Goal: Contribute content: Add original content to the website for others to see

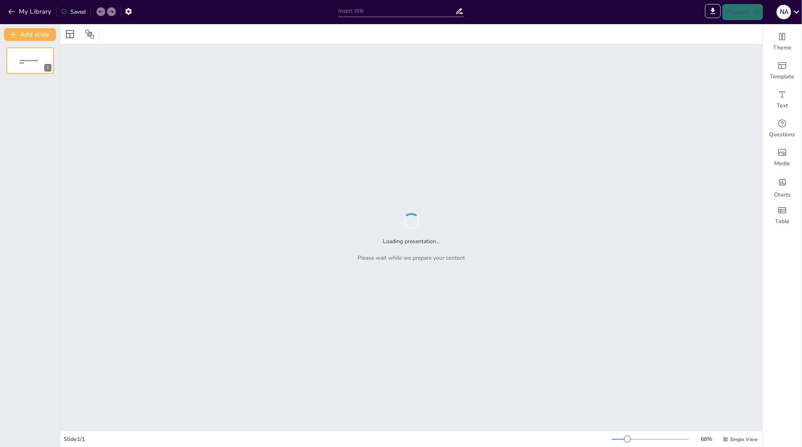
type input "Understanding Virtualization: Key Terminology and Concepts"
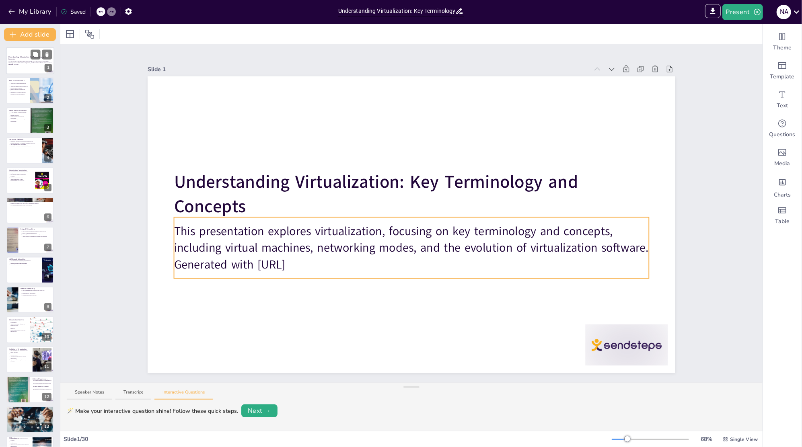
click at [29, 62] on p "This presentation explores virtualization, focusing on key terminology and conc…" at bounding box center [29, 62] width 43 height 3
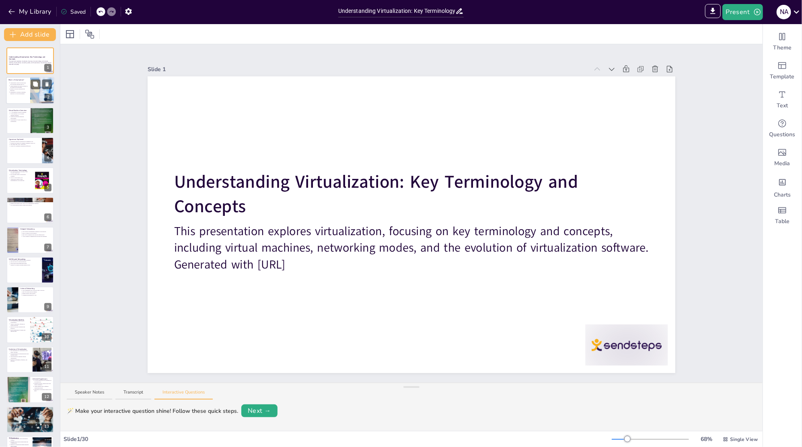
click at [39, 97] on div at bounding box center [42, 90] width 48 height 27
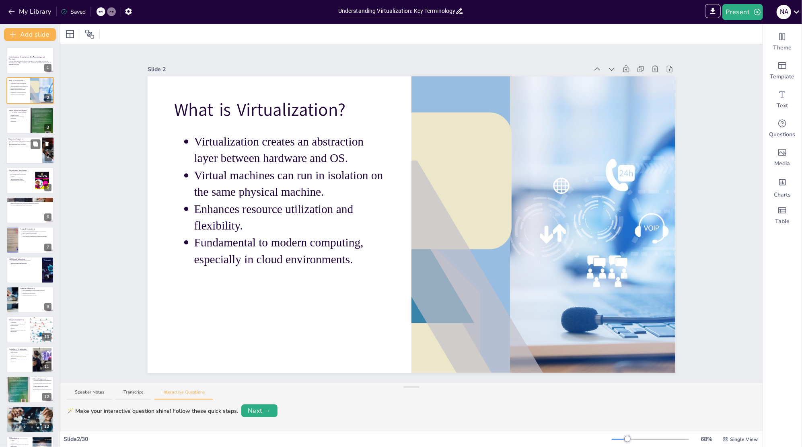
click at [41, 140] on div at bounding box center [41, 145] width 21 height 10
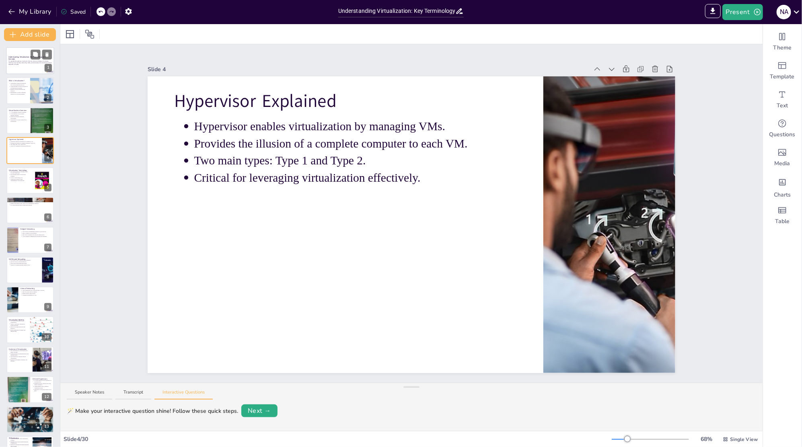
click at [17, 59] on p "Understanding Virtualization: Key Terminology and Concepts" at bounding box center [29, 58] width 43 height 4
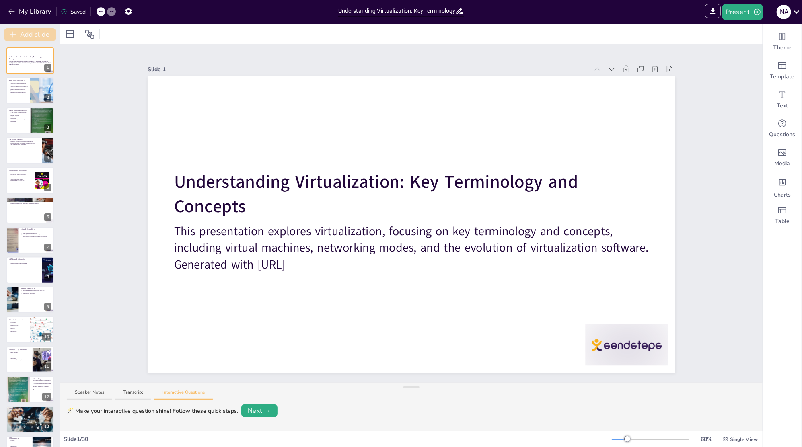
click at [29, 36] on button "Add slide" at bounding box center [30, 34] width 52 height 13
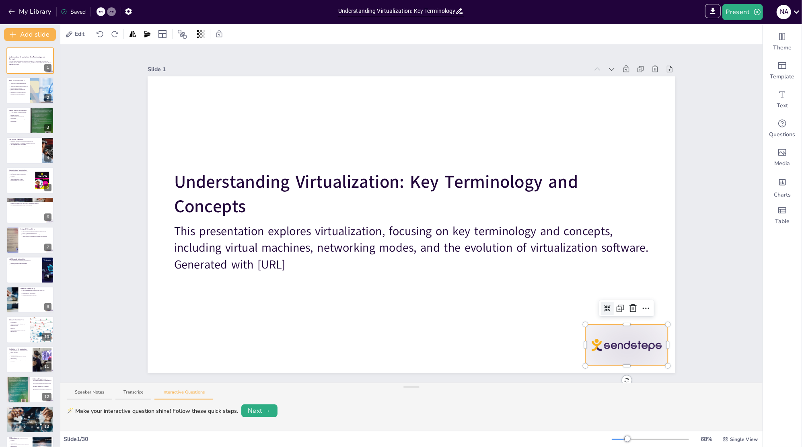
click at [610, 340] on div at bounding box center [627, 345] width 82 height 41
click at [40, 86] on button at bounding box center [36, 85] width 10 height 10
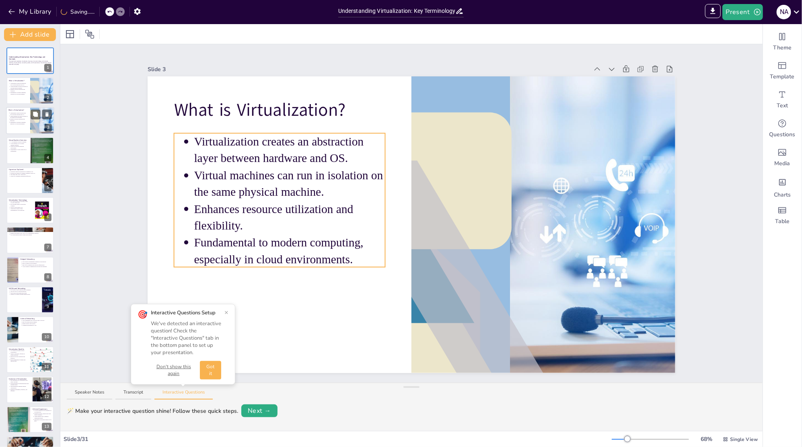
click at [23, 120] on p "Enhances resource utilization and flexibility." at bounding box center [19, 119] width 18 height 3
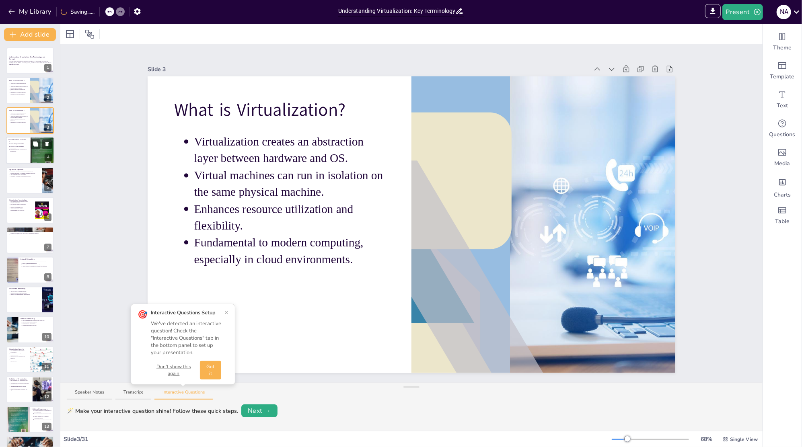
click at [24, 146] on p "Useful for software testing and development." at bounding box center [19, 147] width 18 height 3
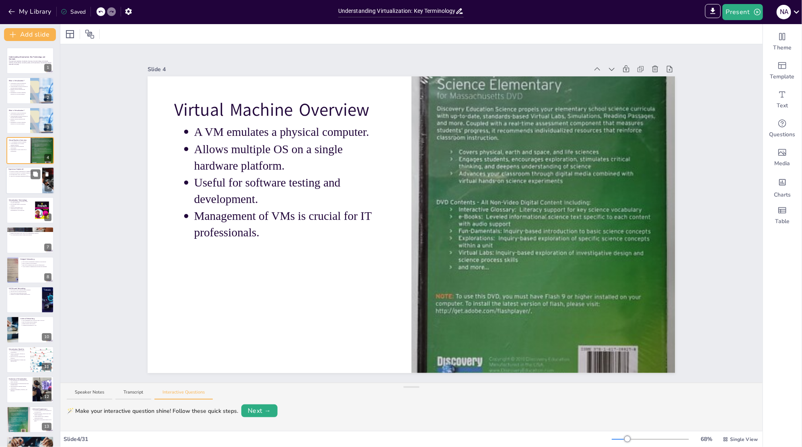
click at [24, 183] on div at bounding box center [30, 180] width 48 height 27
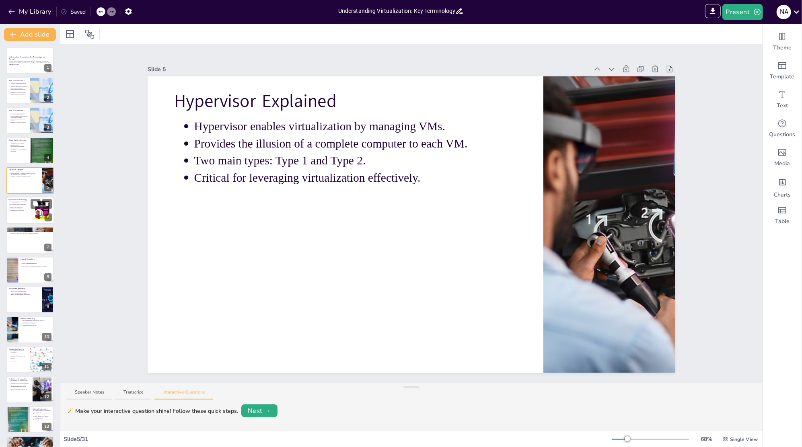
click at [16, 218] on div at bounding box center [30, 210] width 48 height 27
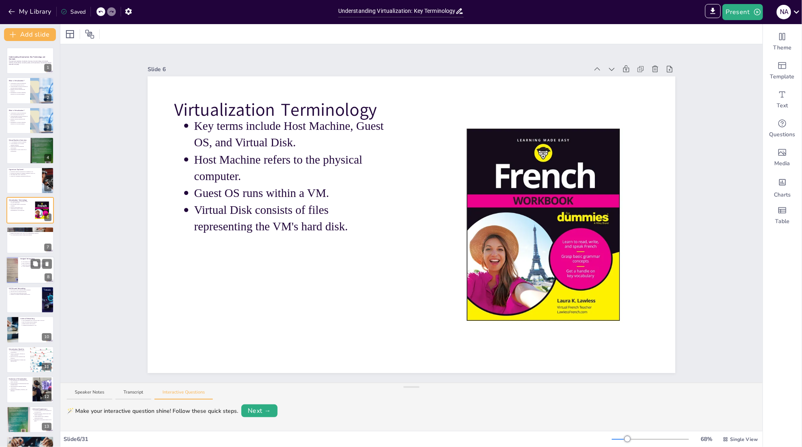
click at [15, 259] on div at bounding box center [12, 270] width 21 height 27
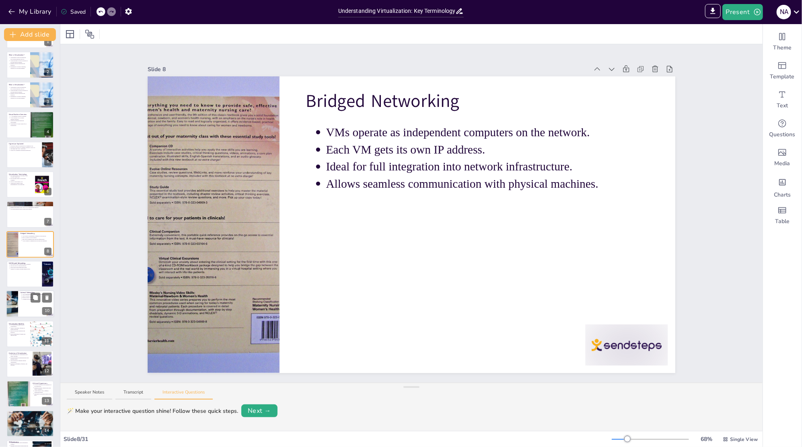
click at [17, 273] on div at bounding box center [29, 274] width 47 height 27
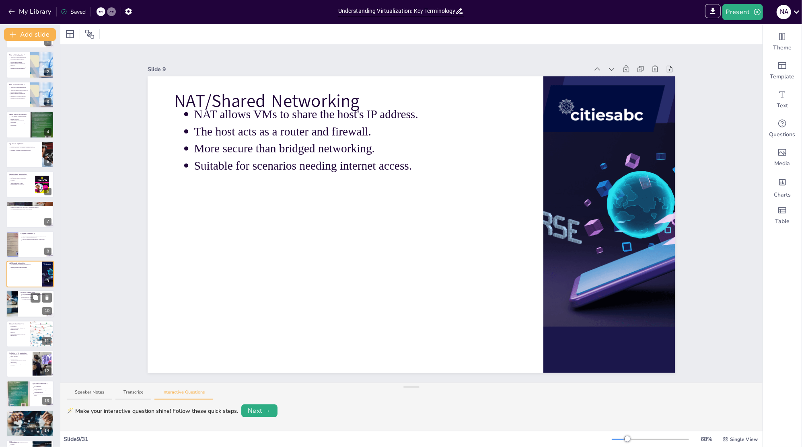
scroll to position [56, 0]
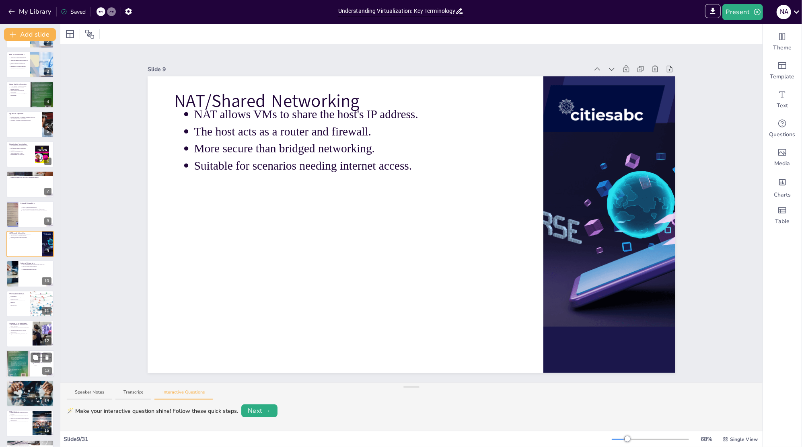
click at [15, 302] on p "Improved resource utilization and flexibility." at bounding box center [18, 302] width 17 height 3
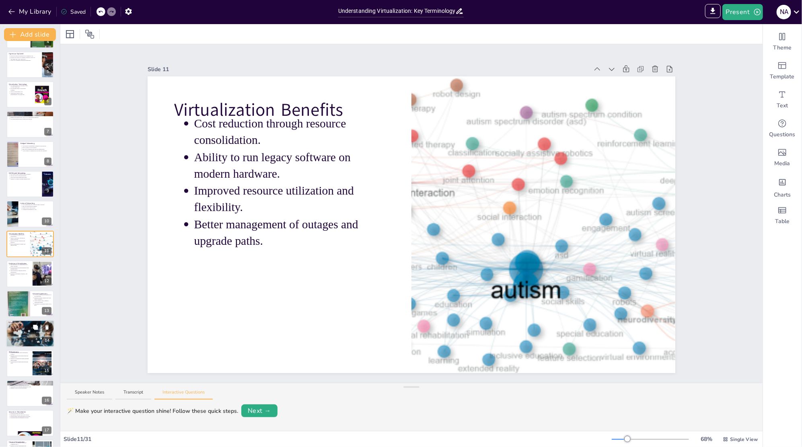
click at [21, 329] on div at bounding box center [30, 334] width 48 height 32
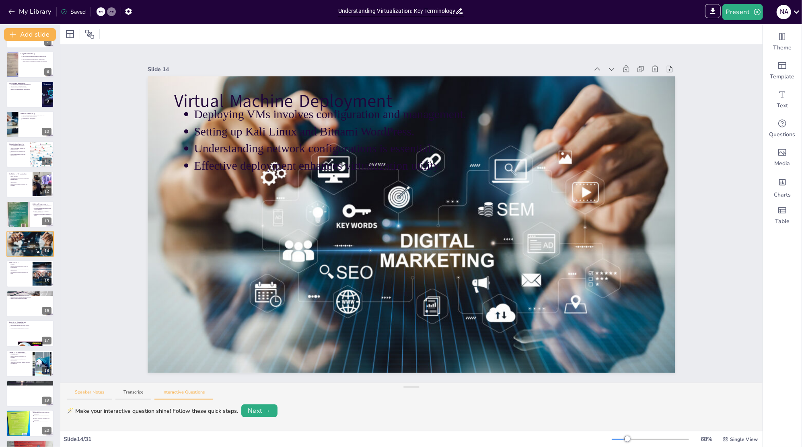
click at [83, 393] on button "Speaker Notes" at bounding box center [89, 395] width 45 height 11
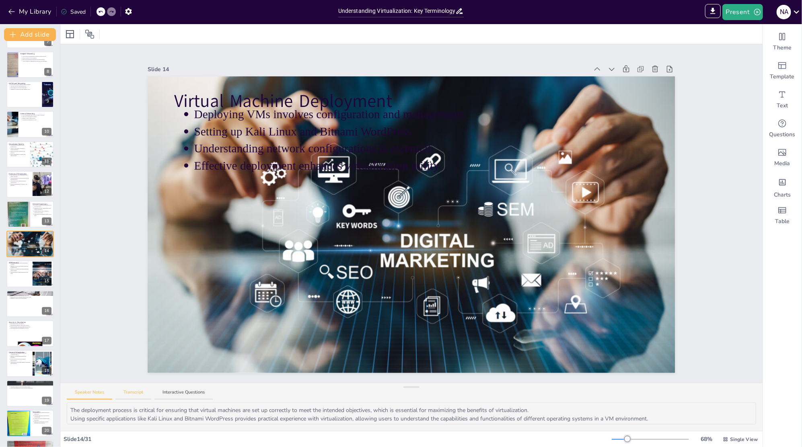
click at [125, 393] on button "Transcript" at bounding box center [133, 395] width 36 height 11
click at [83, 395] on button "Speaker Notes" at bounding box center [89, 395] width 45 height 11
click at [21, 309] on div at bounding box center [30, 304] width 48 height 27
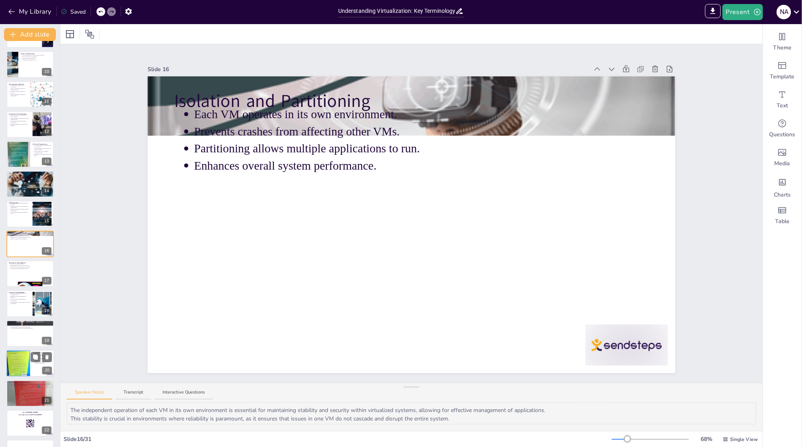
click at [19, 363] on div at bounding box center [17, 363] width 27 height 27
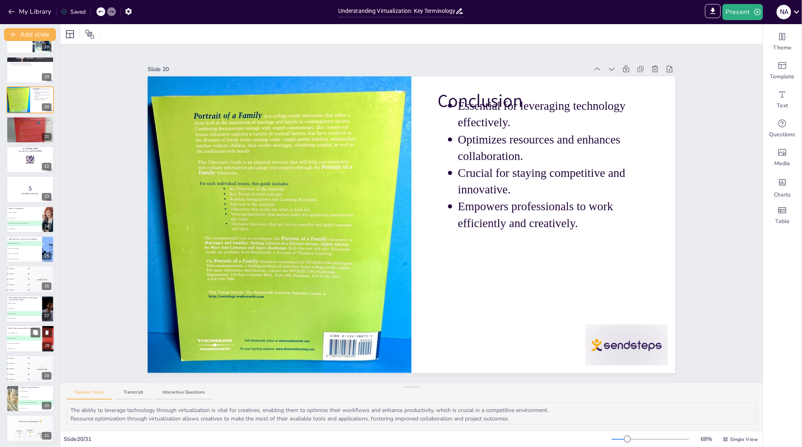
scroll to position [531, 0]
click at [23, 256] on li "D Network Address Transfer" at bounding box center [24, 258] width 36 height 5
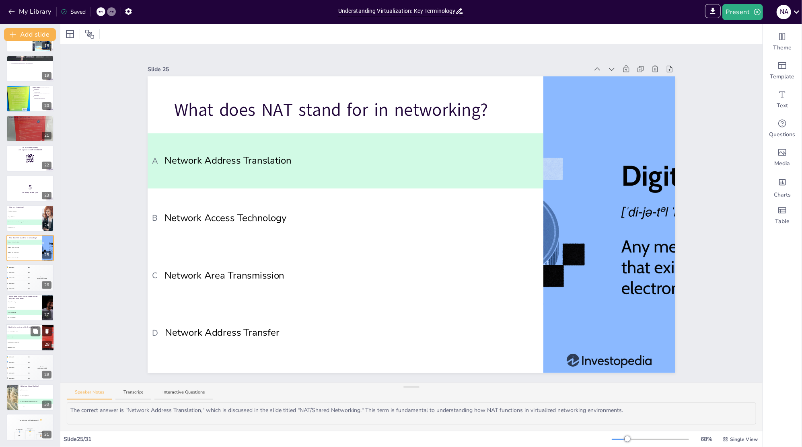
click at [17, 348] on span "D Reduced flexibility" at bounding box center [23, 347] width 35 height 1
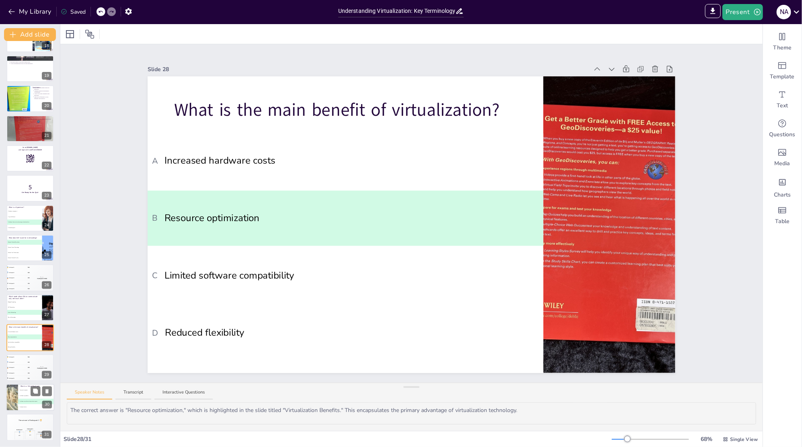
click at [25, 399] on li "C A software emulation of a physical computer" at bounding box center [36, 402] width 36 height 6
type textarea "The correct answer is "A software emulation of a physical computer," as defined…"
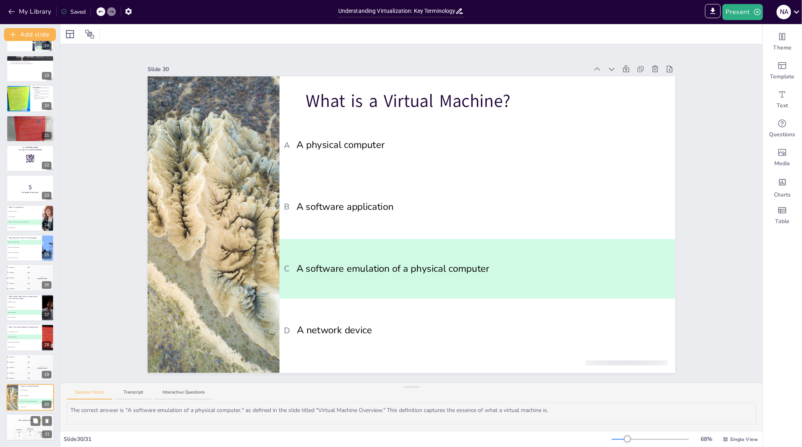
click at [20, 424] on div "The winner is Participant 1 🏆" at bounding box center [30, 421] width 48 height 14
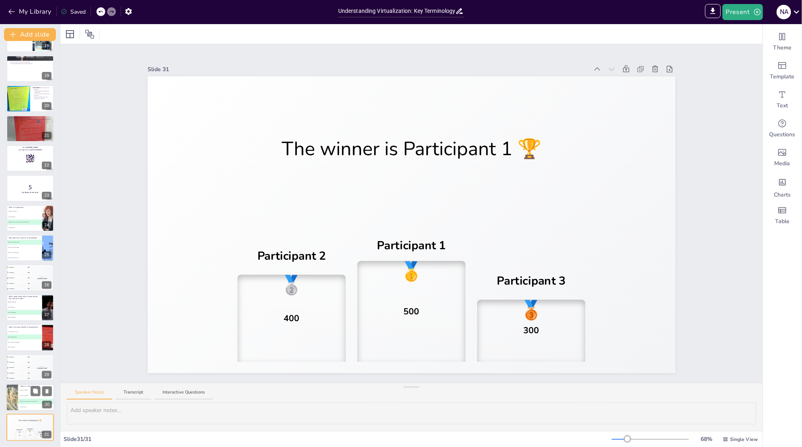
click at [19, 395] on li "B A software application" at bounding box center [36, 397] width 36 height 6
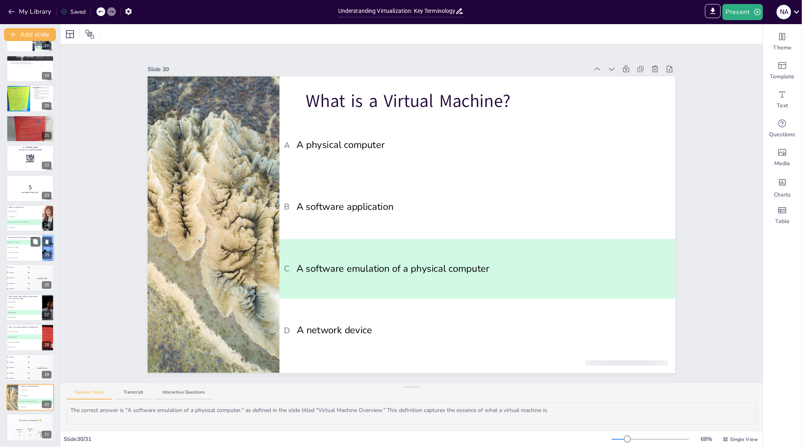
click at [14, 249] on li "B Network Access Technology" at bounding box center [24, 247] width 36 height 5
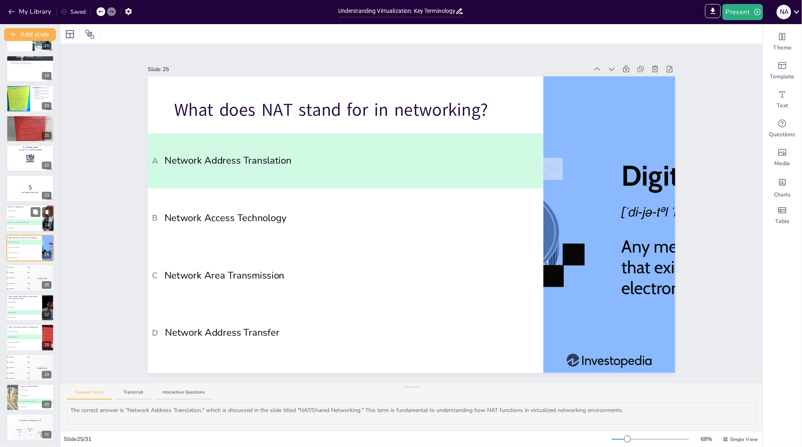
click at [14, 212] on li "A A hardware component" at bounding box center [24, 211] width 36 height 6
type textarea "The correct answer is "A software that creates and manages virtual machines," a…"
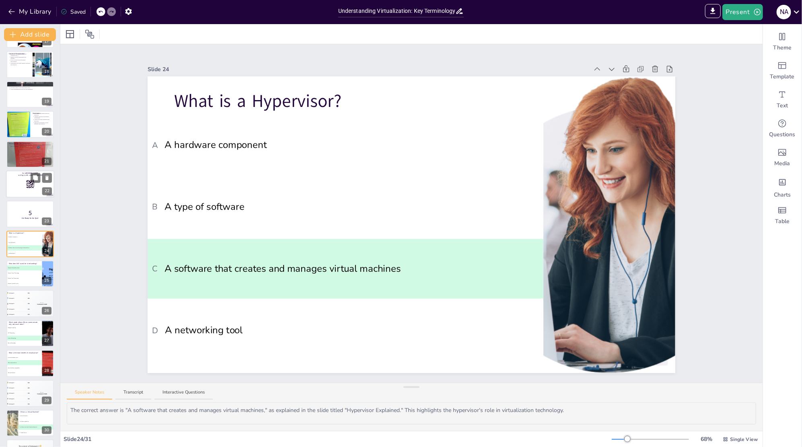
click at [12, 187] on div at bounding box center [30, 184] width 48 height 27
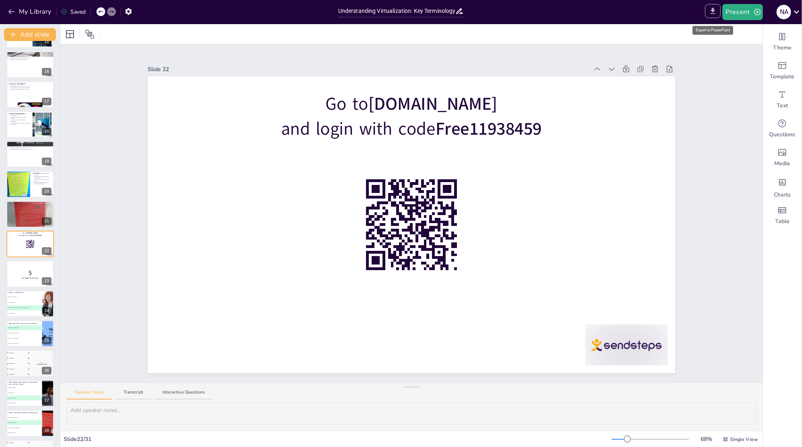
click at [716, 11] on icon "Export to PowerPoint" at bounding box center [713, 11] width 8 height 8
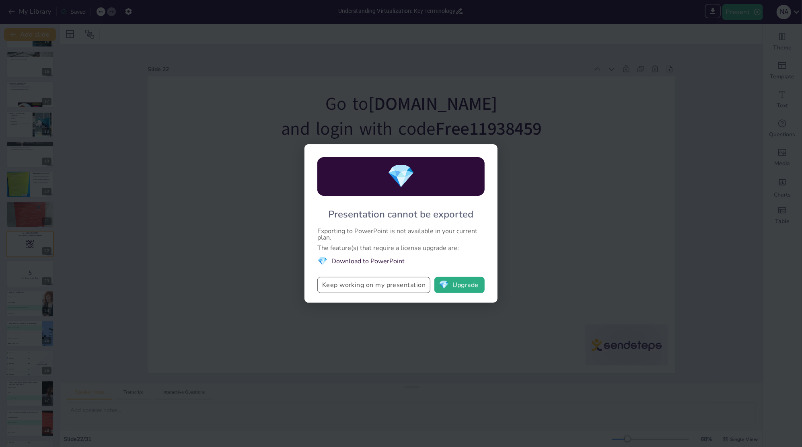
click at [391, 280] on button "Keep working on my presentation" at bounding box center [373, 285] width 113 height 16
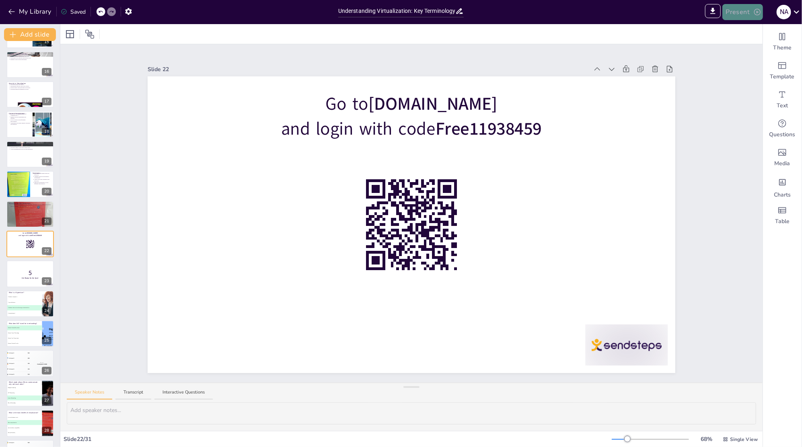
click at [742, 15] on button "Present" at bounding box center [743, 12] width 40 height 16
click at [749, 26] on li "Preview presentation" at bounding box center [755, 29] width 63 height 13
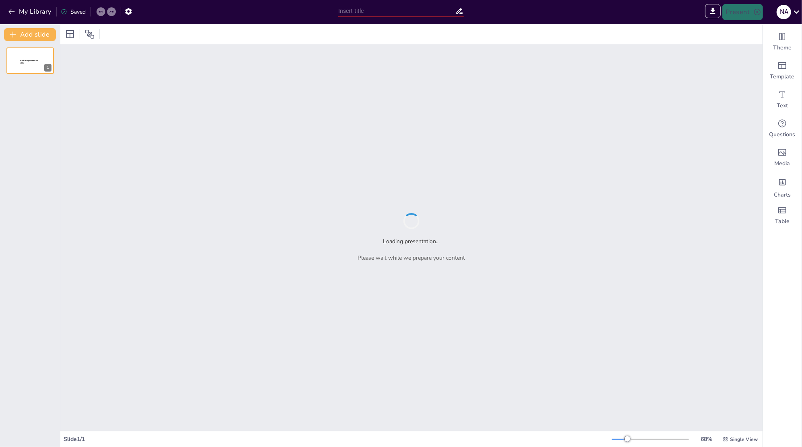
type input "Sendsteps presentation"
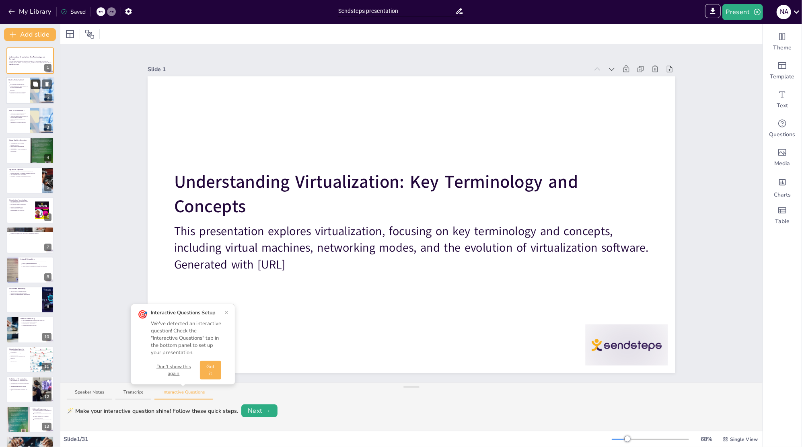
click at [36, 88] on button at bounding box center [36, 85] width 10 height 10
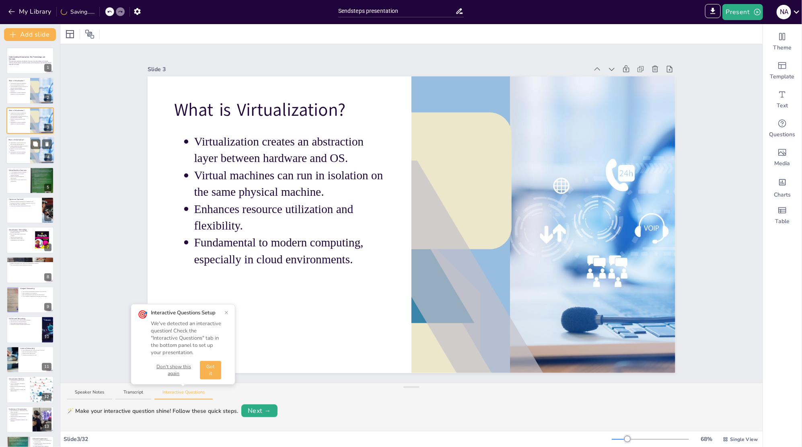
click at [24, 157] on div at bounding box center [30, 150] width 48 height 27
click at [20, 299] on div at bounding box center [30, 299] width 48 height 27
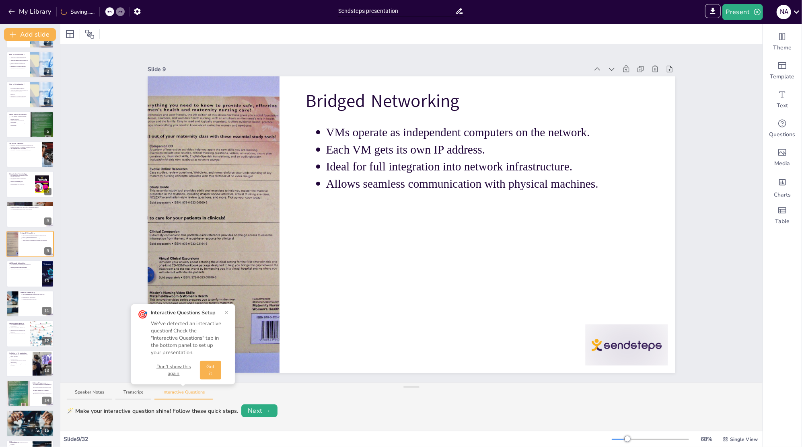
click at [222, 312] on div "🎯 Interactive Questions Setup We've detected an interactive question! Check the…" at bounding box center [183, 344] width 91 height 70
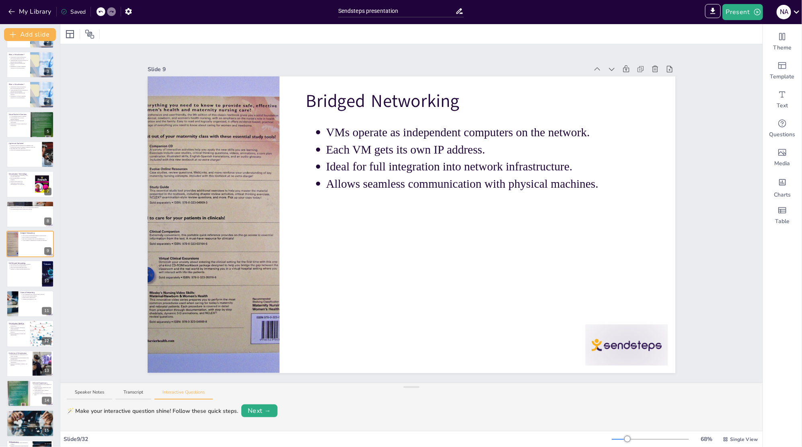
click at [560, 20] on div "IMPORT EXPORT Import Theme Export Theme Master Present N A" at bounding box center [635, 12] width 334 height 24
click at [29, 12] on button "My Library" at bounding box center [30, 11] width 49 height 13
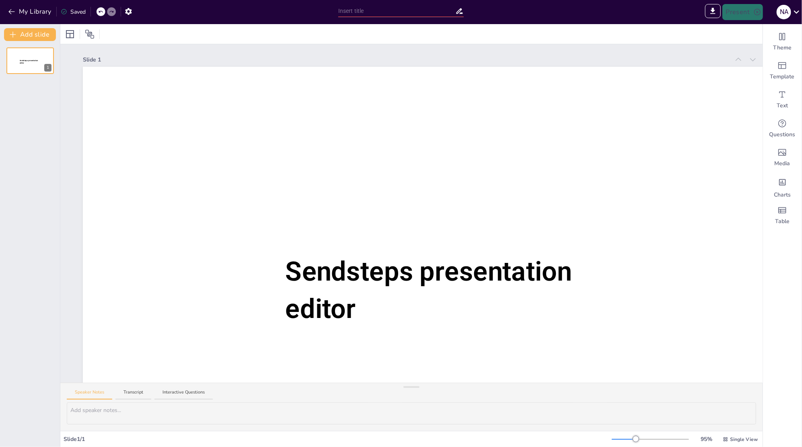
type input "Sendsteps presentation"
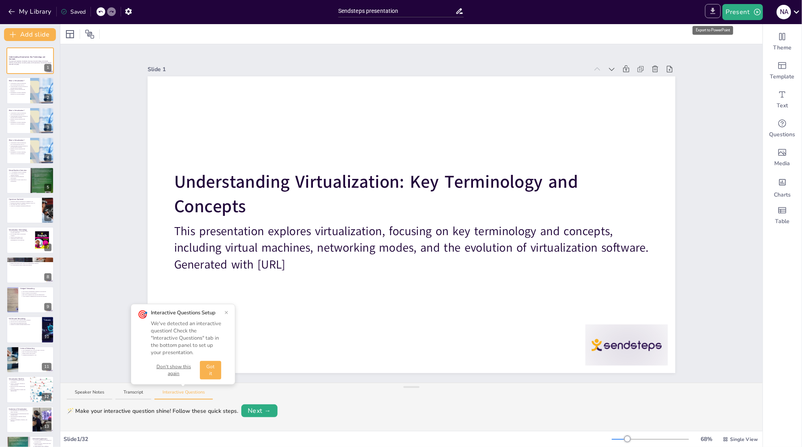
click at [712, 10] on icon "Export to PowerPoint" at bounding box center [713, 11] width 8 height 8
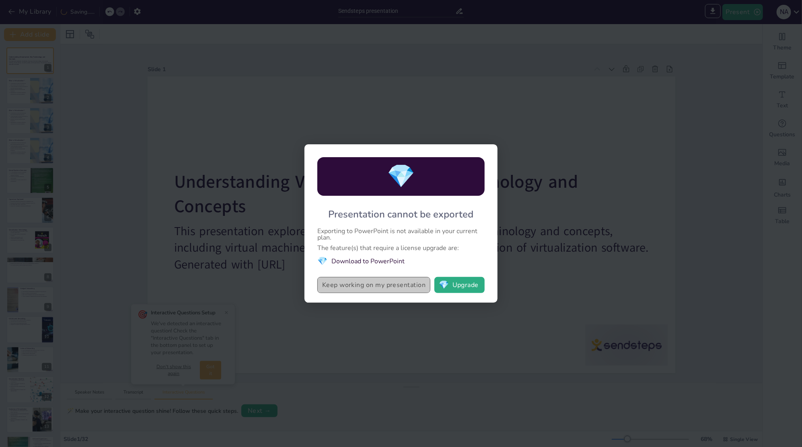
click at [397, 285] on button "Keep working on my presentation" at bounding box center [373, 285] width 113 height 16
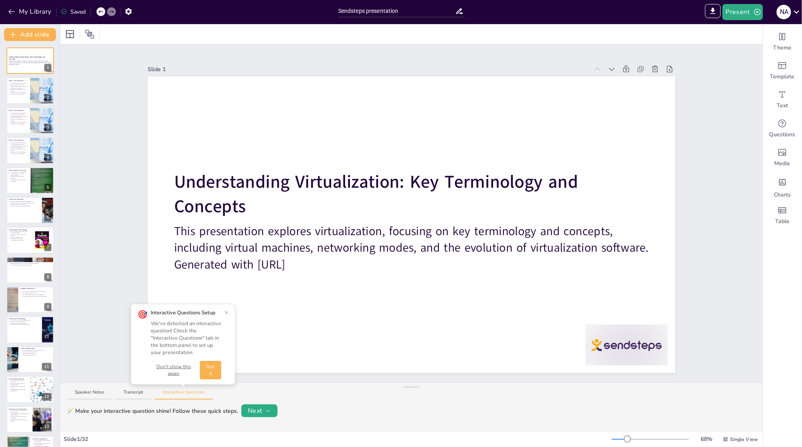
click at [206, 370] on button "Got it" at bounding box center [210, 370] width 21 height 19
